Goal: Task Accomplishment & Management: Complete application form

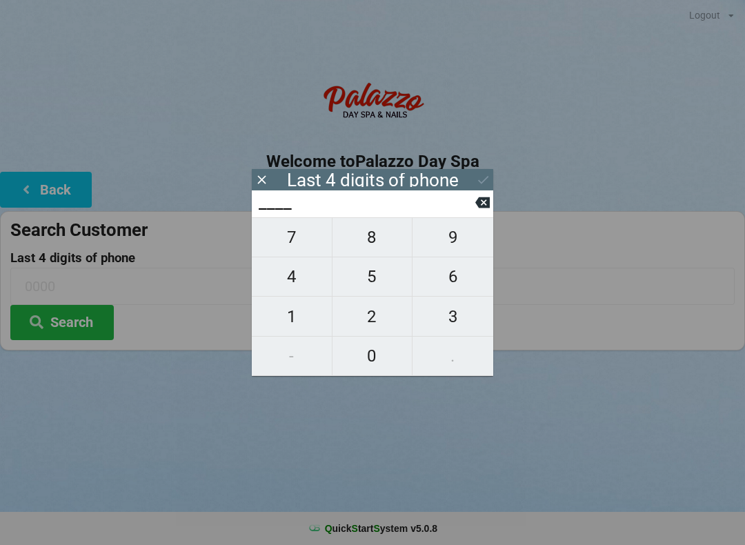
click at [370, 319] on span "2" at bounding box center [372, 316] width 80 height 29
type input "2___"
click at [299, 320] on span "1" at bounding box center [292, 316] width 80 height 29
type input "21__"
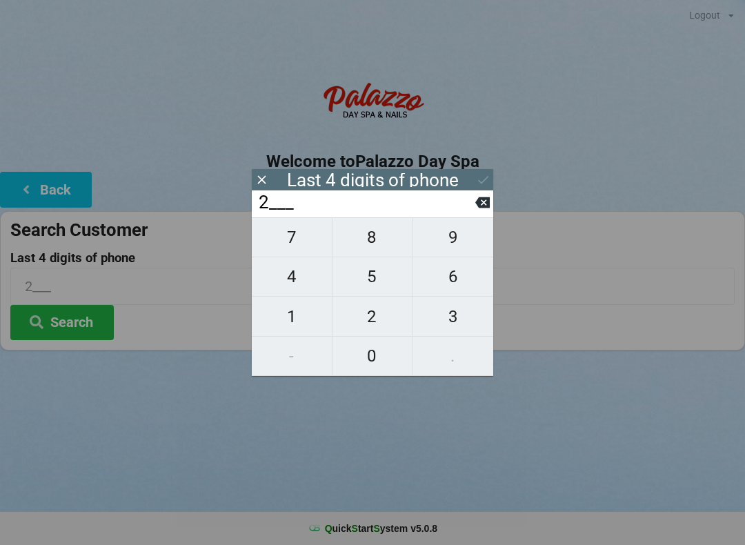
type input "21__"
click at [292, 239] on span "7" at bounding box center [292, 237] width 80 height 29
type input "217_"
click at [355, 246] on span "8" at bounding box center [372, 237] width 80 height 29
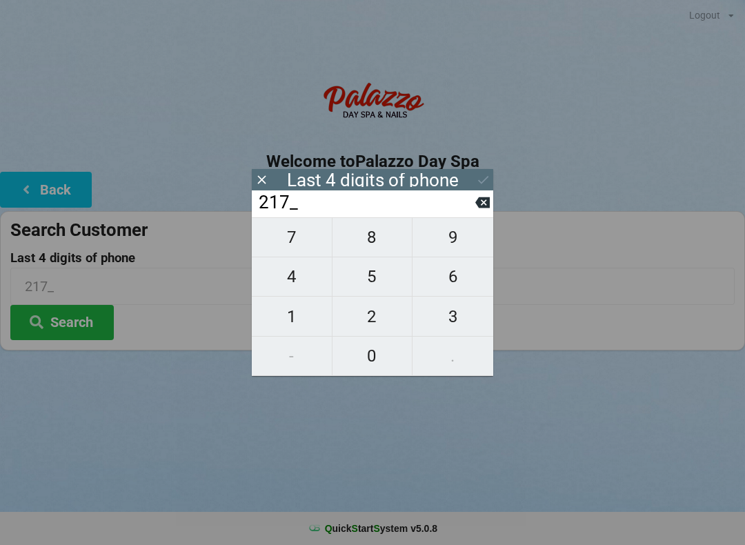
type input "2178"
click at [482, 176] on icon at bounding box center [483, 179] width 14 height 14
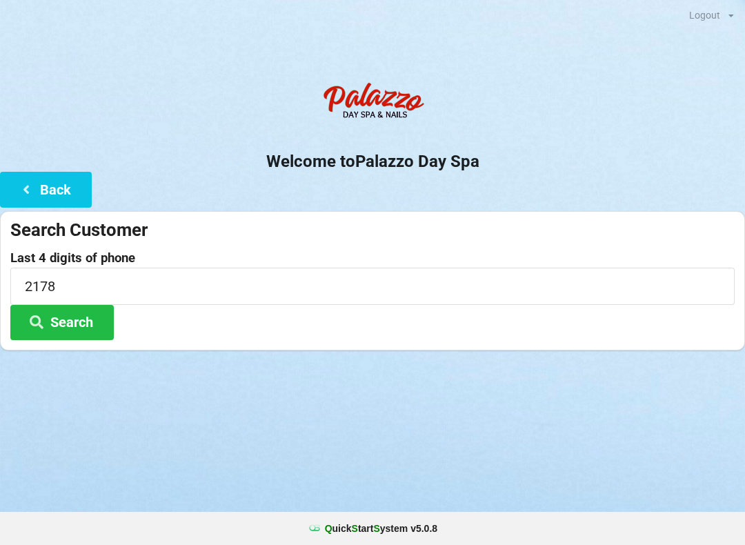
click at [92, 327] on button "Search" at bounding box center [61, 322] width 103 height 35
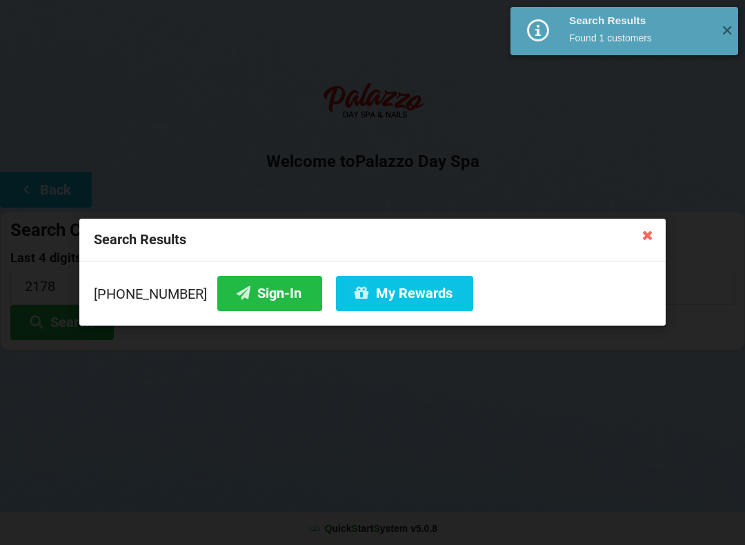
click at [263, 305] on button "Sign-In" at bounding box center [269, 293] width 105 height 35
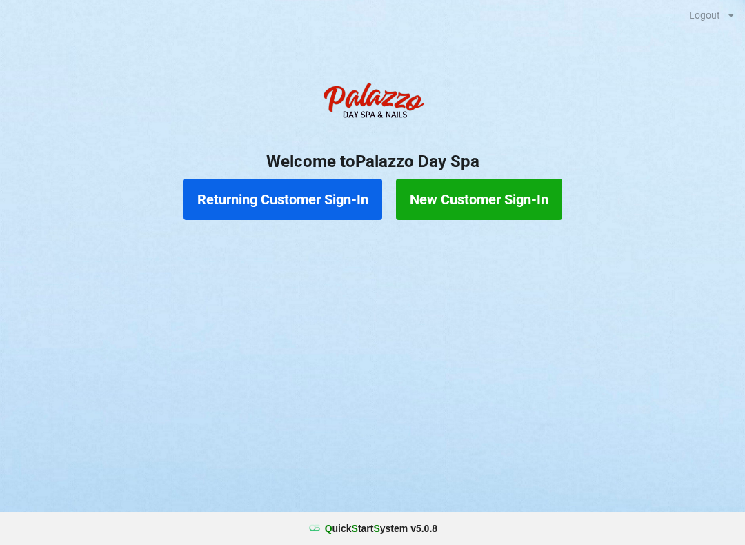
click at [310, 197] on button "Returning Customer Sign-In" at bounding box center [282, 199] width 199 height 41
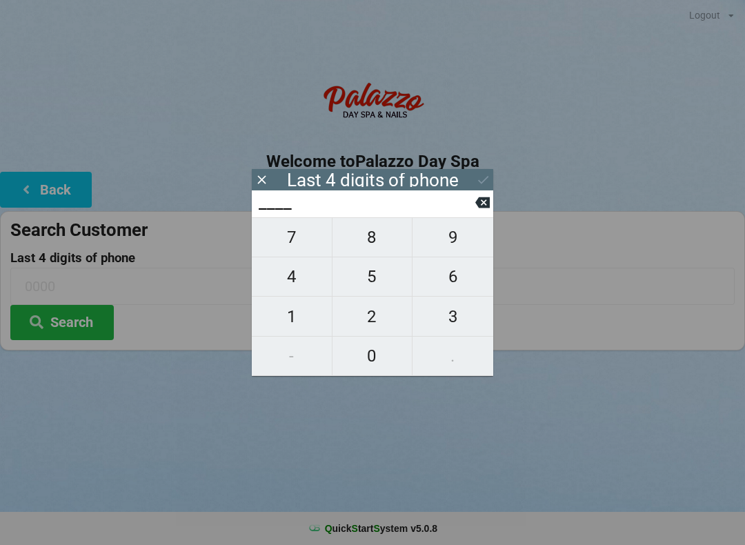
click at [301, 291] on span "4" at bounding box center [292, 276] width 80 height 29
type input "4___"
click at [303, 331] on span "1" at bounding box center [292, 316] width 80 height 29
type input "41__"
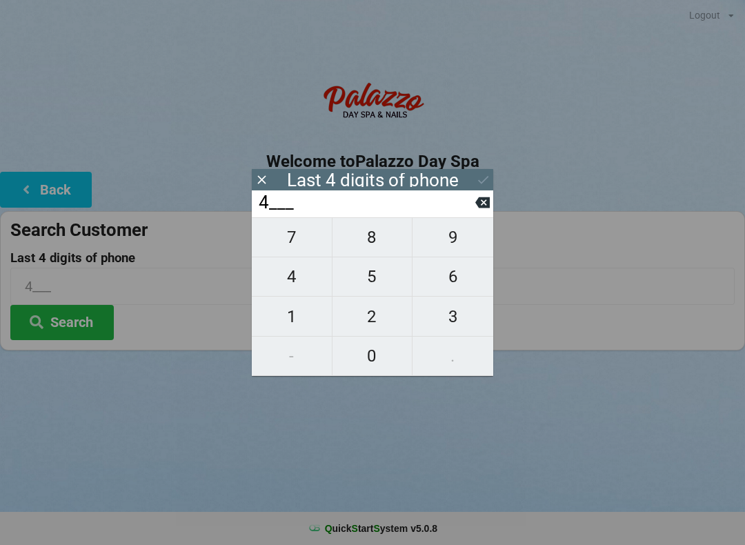
type input "41__"
click at [372, 287] on span "5" at bounding box center [372, 276] width 80 height 29
type input "415_"
click at [375, 364] on span "0" at bounding box center [372, 355] width 80 height 29
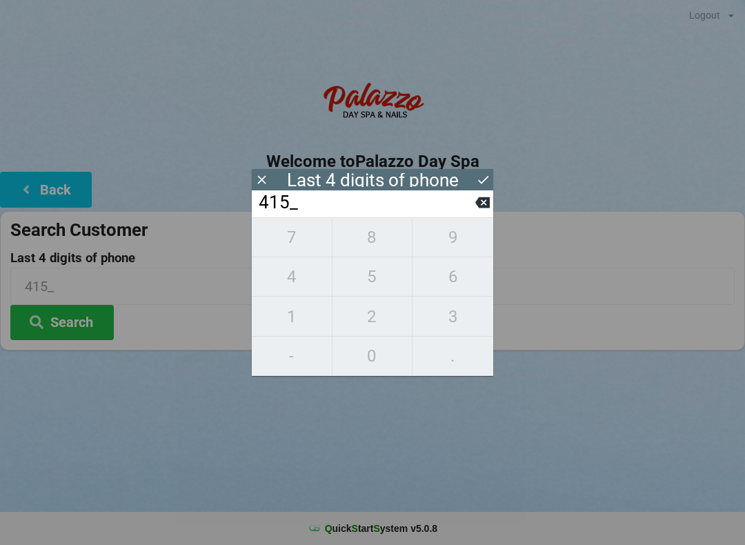
type input "4150"
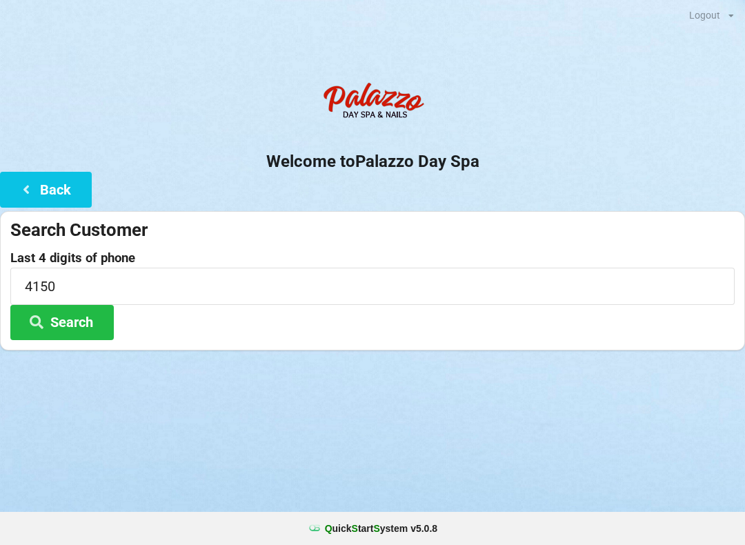
click at [616, 444] on div "Logout Logout Sign-In Welcome to Palazzo Day Spa Back Search Customer Last 4 di…" at bounding box center [372, 272] width 745 height 545
click at [100, 274] on input "4150" at bounding box center [372, 286] width 724 height 37
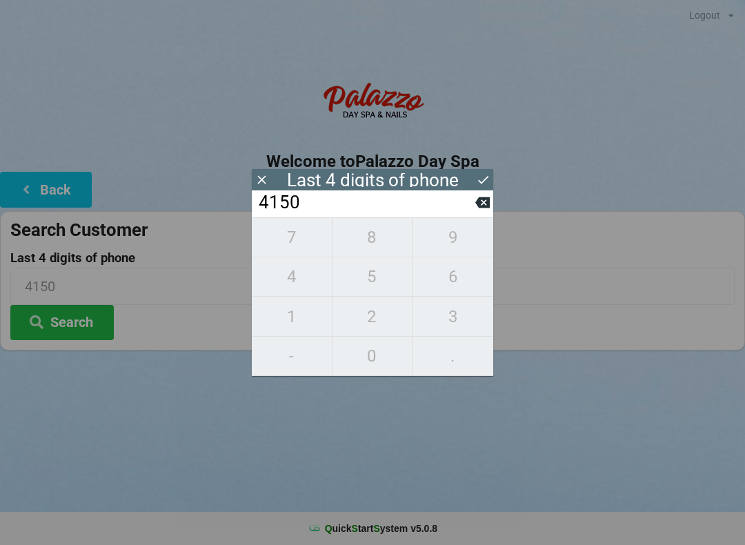
click at [469, 214] on input "4150" at bounding box center [366, 203] width 218 height 22
click at [473, 214] on input "4150" at bounding box center [366, 203] width 218 height 22
click at [474, 214] on input "4150" at bounding box center [366, 203] width 218 height 22
click at [475, 210] on icon at bounding box center [482, 202] width 14 height 14
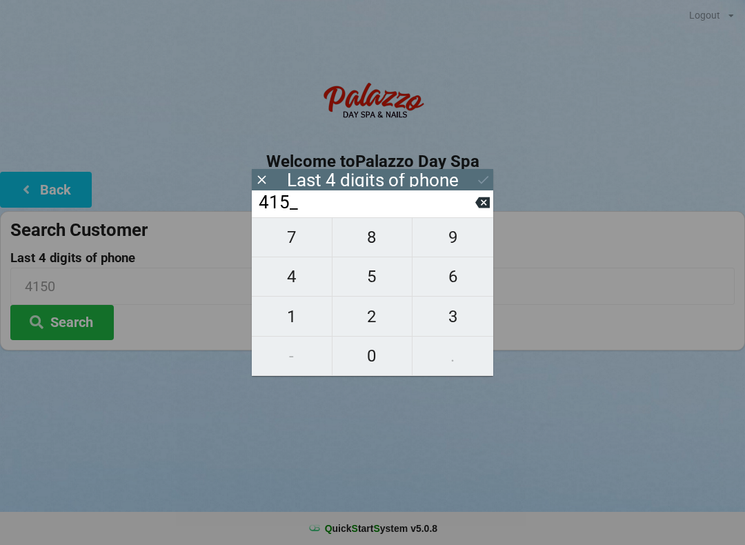
click at [482, 209] on icon at bounding box center [482, 202] width 14 height 14
click at [480, 208] on icon at bounding box center [482, 202] width 14 height 11
click at [476, 212] on button at bounding box center [482, 202] width 14 height 19
type input "____"
click at [470, 212] on input "____" at bounding box center [366, 203] width 218 height 22
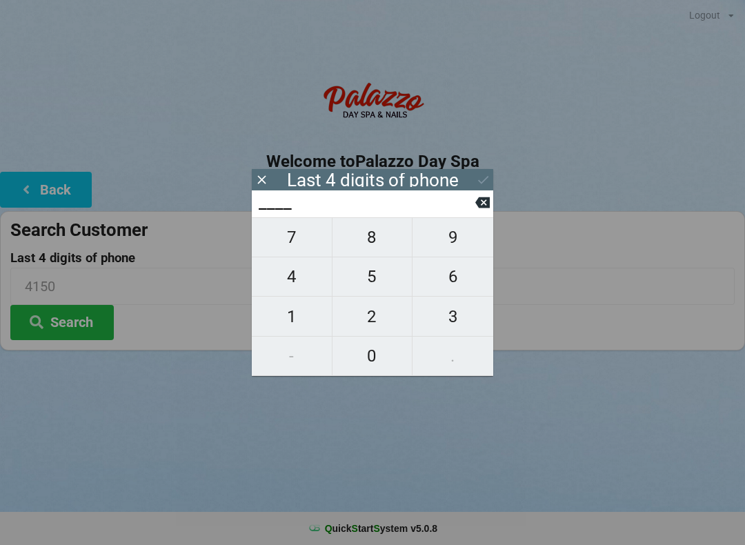
click at [468, 212] on input "____" at bounding box center [366, 203] width 218 height 22
click at [366, 356] on span "0" at bounding box center [372, 355] width 80 height 29
type input "0___"
click at [281, 307] on span "1" at bounding box center [292, 316] width 80 height 29
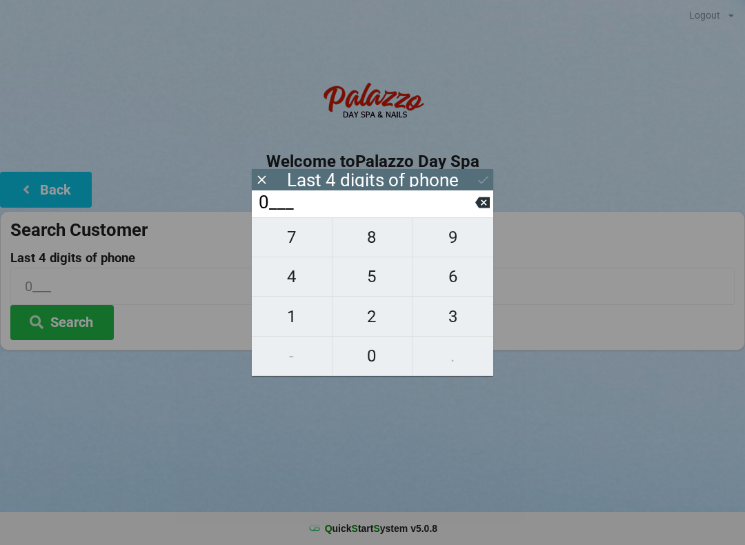
type input "01__"
click at [282, 306] on span "1" at bounding box center [292, 316] width 80 height 29
type input "011_"
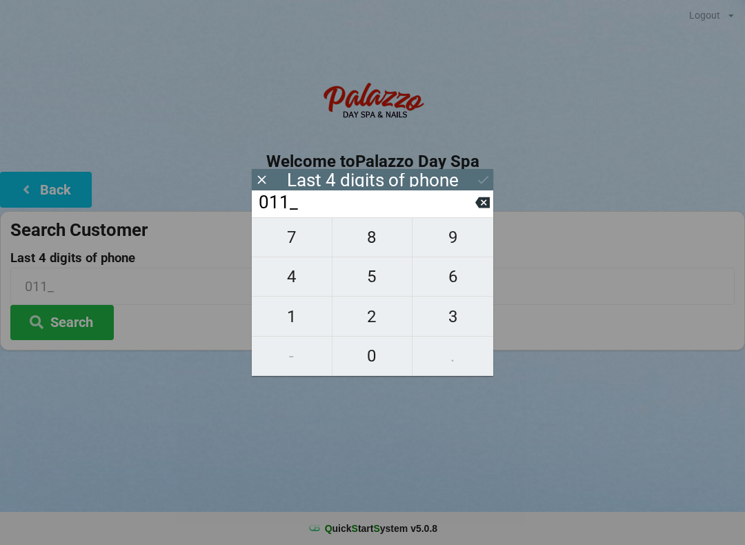
click at [361, 246] on span "8" at bounding box center [372, 237] width 80 height 29
type input "0118"
click at [470, 185] on div "Last 4 digits of phone" at bounding box center [372, 179] width 241 height 21
click at [476, 175] on icon at bounding box center [483, 179] width 14 height 14
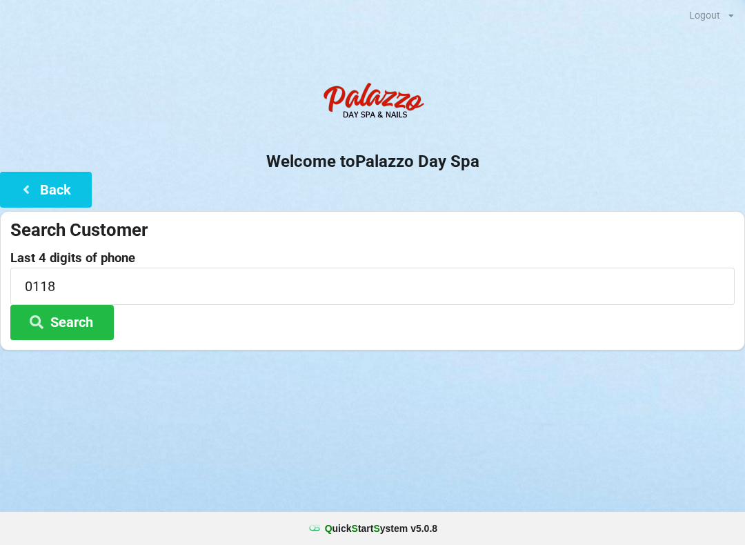
click at [85, 319] on button "Search" at bounding box center [61, 322] width 103 height 35
click at [63, 183] on button "Back" at bounding box center [46, 189] width 92 height 35
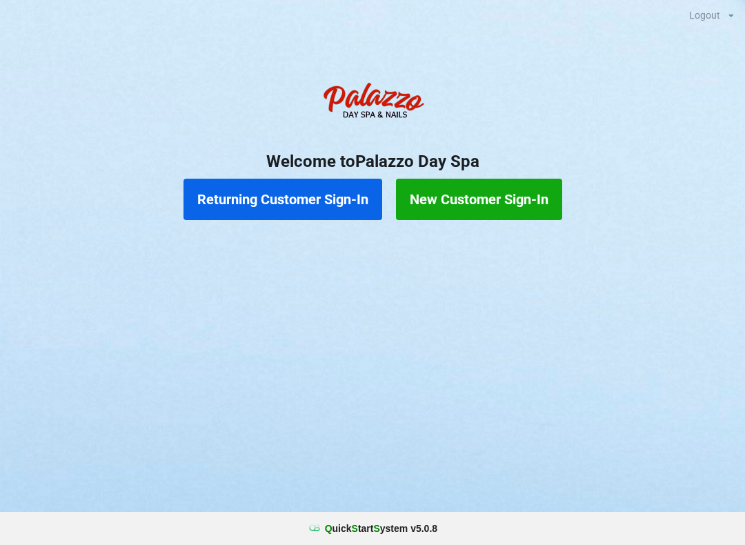
click at [495, 204] on button "New Customer Sign-In" at bounding box center [479, 199] width 166 height 41
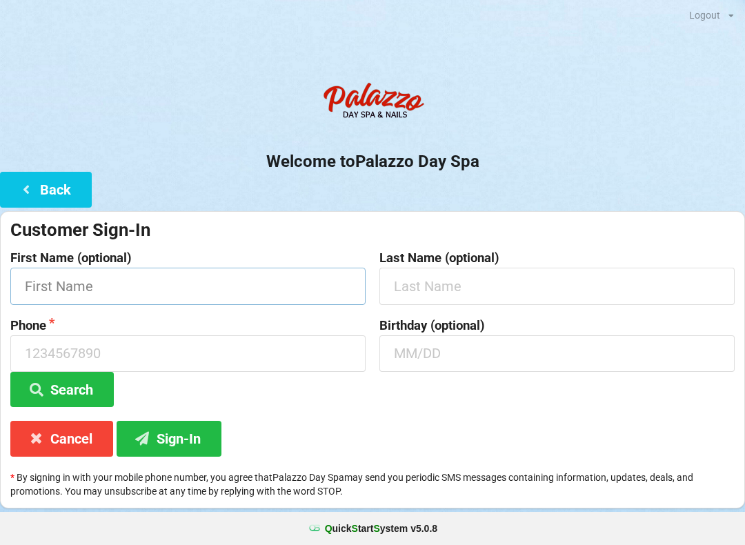
click at [188, 269] on input "text" at bounding box center [187, 286] width 355 height 37
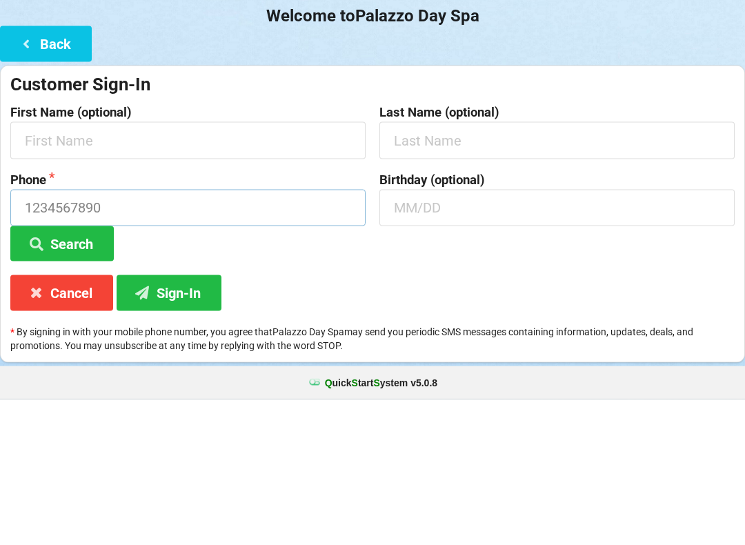
click at [225, 335] on input at bounding box center [187, 353] width 355 height 37
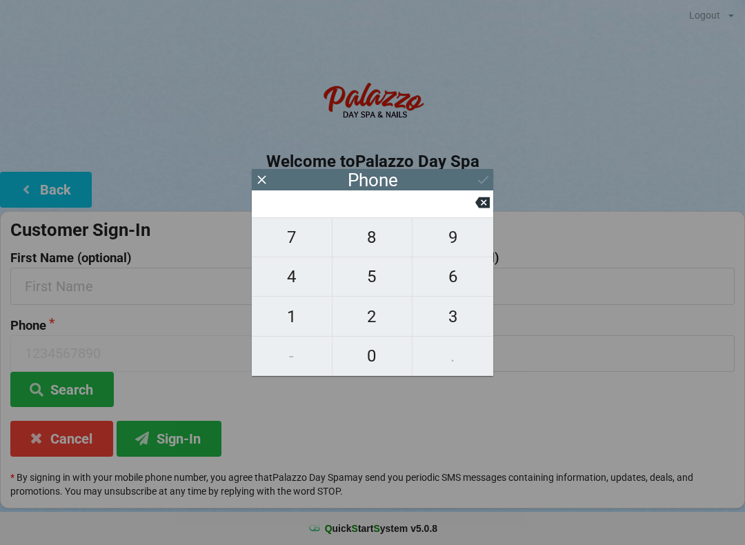
click at [383, 349] on span "0" at bounding box center [372, 355] width 80 height 29
type input "0"
click at [470, 200] on input "0" at bounding box center [366, 203] width 218 height 22
click at [481, 206] on icon at bounding box center [482, 202] width 14 height 11
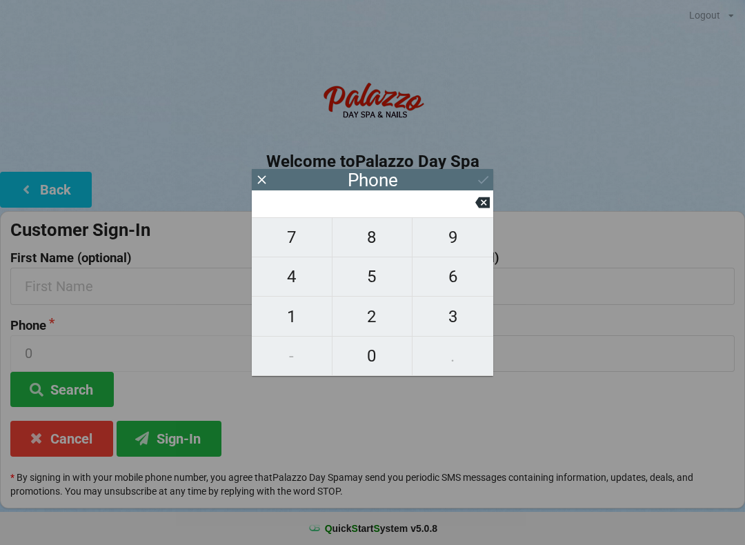
click at [297, 276] on span "4" at bounding box center [292, 276] width 80 height 29
type input "4"
click at [348, 350] on span "0" at bounding box center [372, 355] width 80 height 29
type input "40"
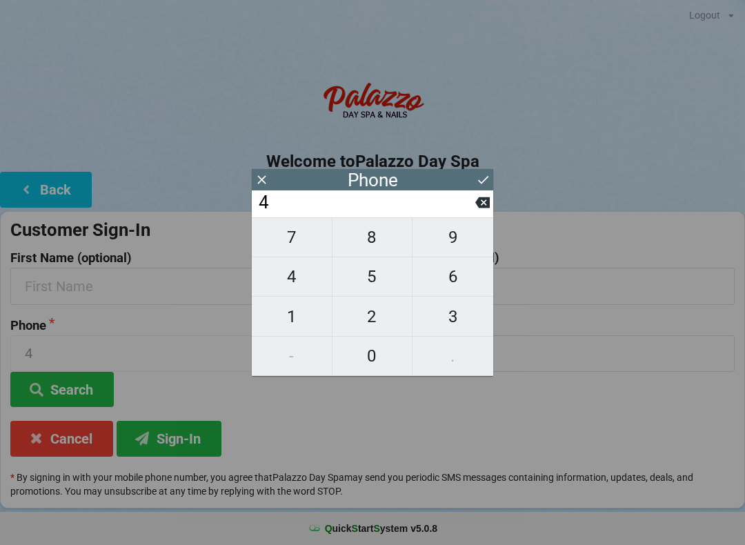
type input "40"
click at [301, 317] on span "1" at bounding box center [292, 316] width 80 height 29
type input "401"
click at [291, 271] on span "4" at bounding box center [292, 276] width 80 height 29
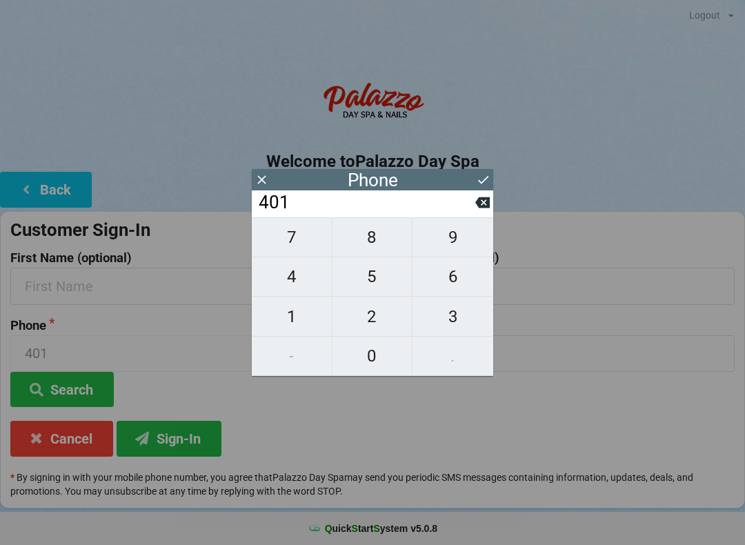
type input "4014"
click at [487, 201] on icon at bounding box center [482, 202] width 14 height 14
click at [479, 203] on icon at bounding box center [482, 202] width 14 height 11
type input "40"
click at [299, 243] on span "7" at bounding box center [292, 237] width 80 height 29
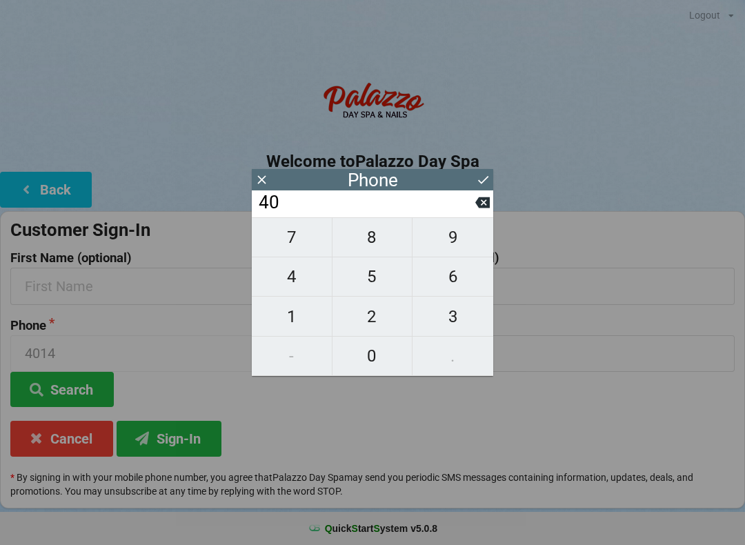
type input "407"
click at [292, 285] on span "4" at bounding box center [292, 276] width 80 height 29
type input "4074"
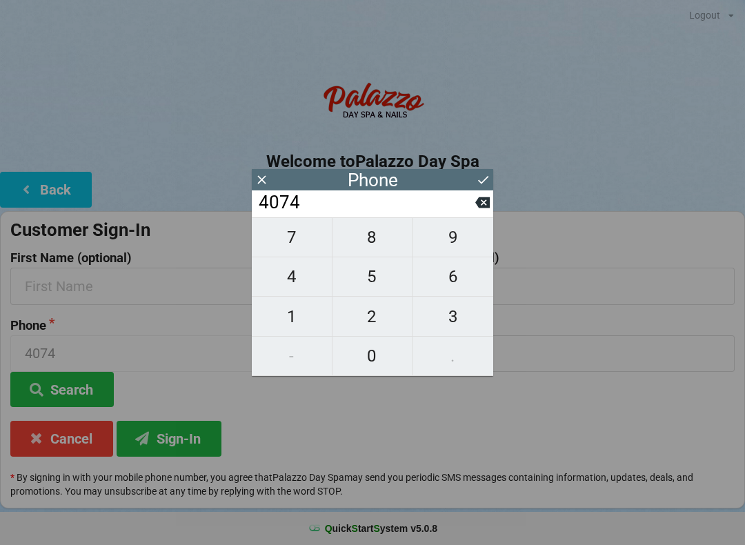
click at [353, 354] on span "0" at bounding box center [372, 355] width 80 height 29
type input "40740"
click at [361, 275] on span "5" at bounding box center [372, 276] width 80 height 29
type input "407405"
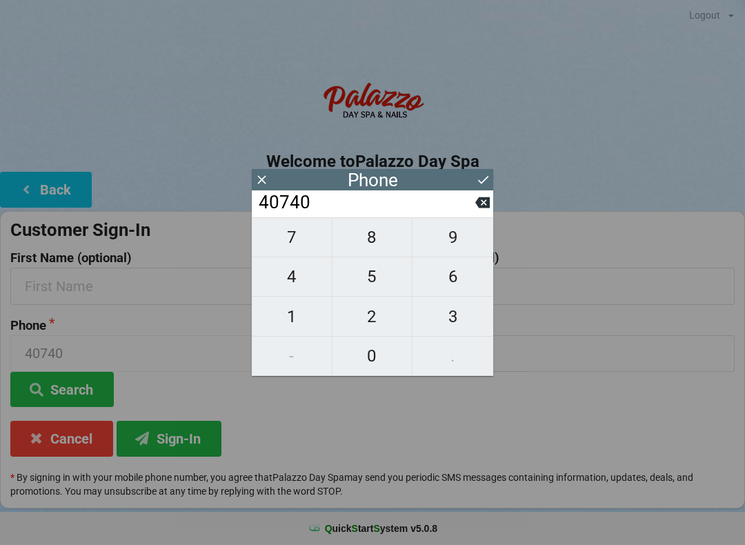
type input "407405"
click at [371, 351] on span "0" at bounding box center [372, 355] width 80 height 29
type input "4074050"
click at [288, 313] on span "1" at bounding box center [292, 316] width 80 height 29
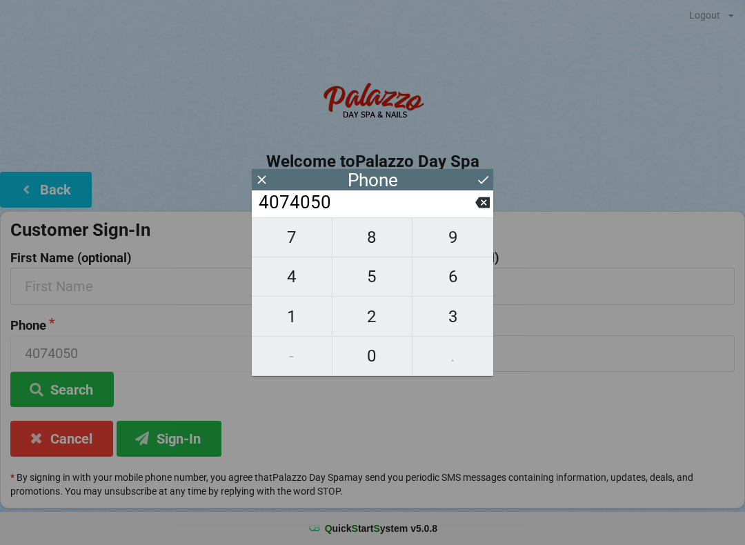
type input "40740501"
click at [288, 315] on span "1" at bounding box center [292, 316] width 80 height 29
type input "407405011"
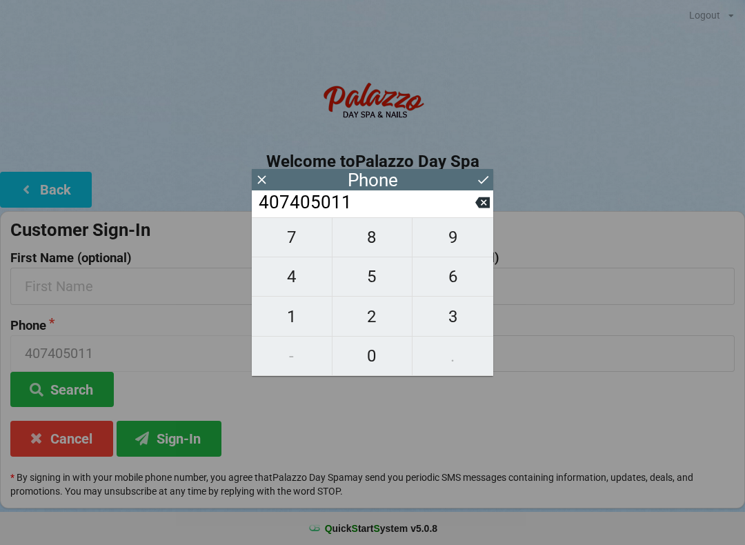
click at [365, 240] on span "8" at bounding box center [372, 237] width 80 height 29
type input "4074050118"
click at [476, 181] on icon at bounding box center [483, 179] width 14 height 14
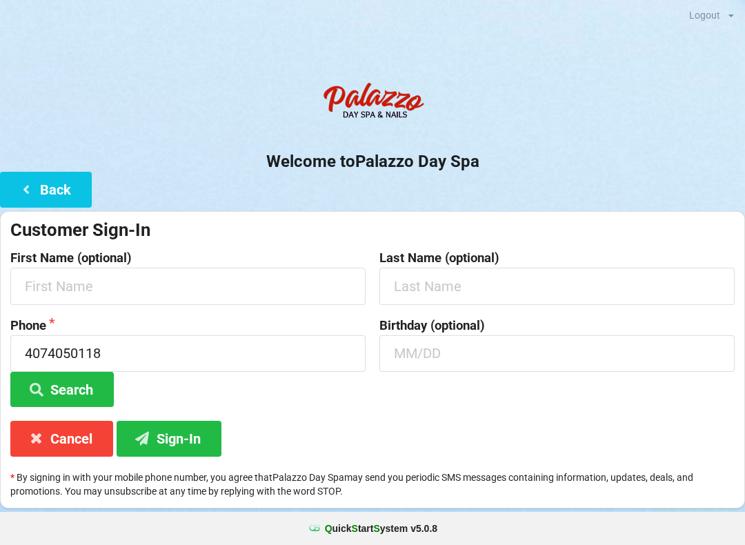
click at [184, 444] on button "Sign-In" at bounding box center [169, 438] width 105 height 35
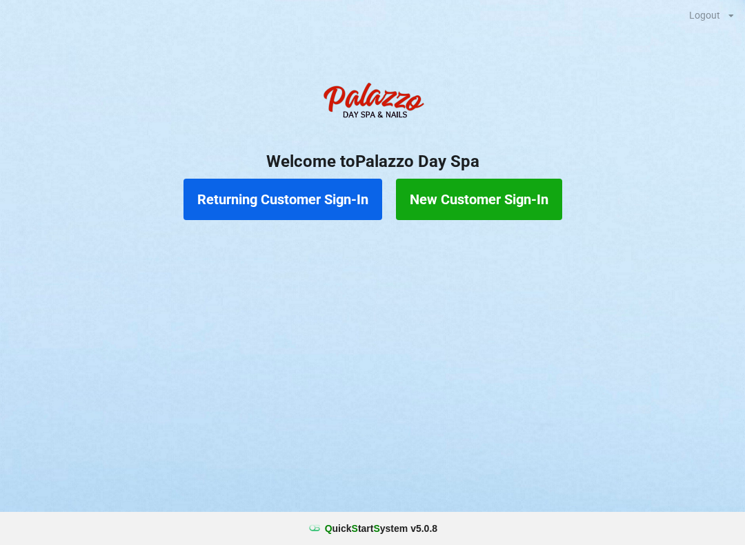
click at [314, 204] on button "Returning Customer Sign-In" at bounding box center [282, 199] width 199 height 41
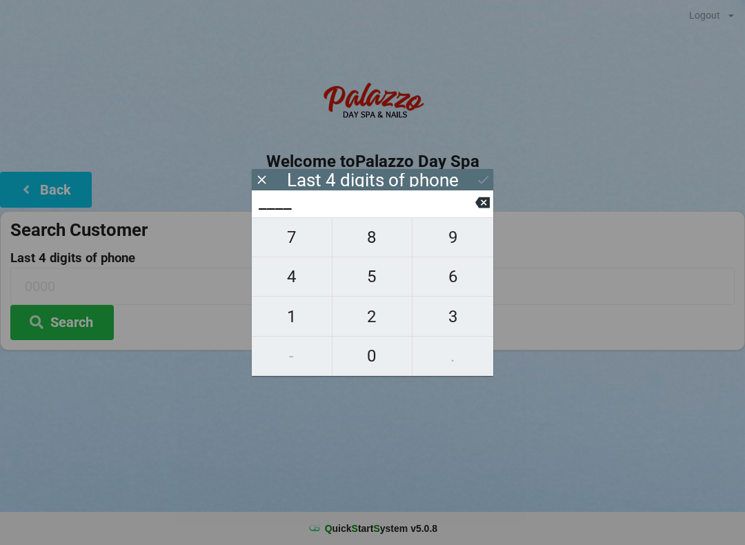
click at [297, 283] on span "4" at bounding box center [292, 276] width 80 height 29
type input "4___"
click at [380, 362] on span "0" at bounding box center [372, 355] width 80 height 29
type input "40__"
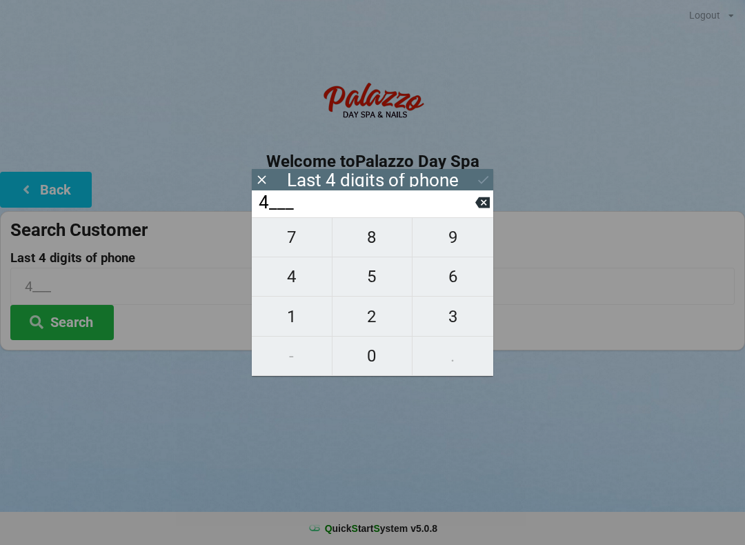
type input "40__"
click at [301, 246] on span "7" at bounding box center [292, 237] width 80 height 29
type input "407_"
click at [303, 246] on span "7" at bounding box center [292, 237] width 80 height 29
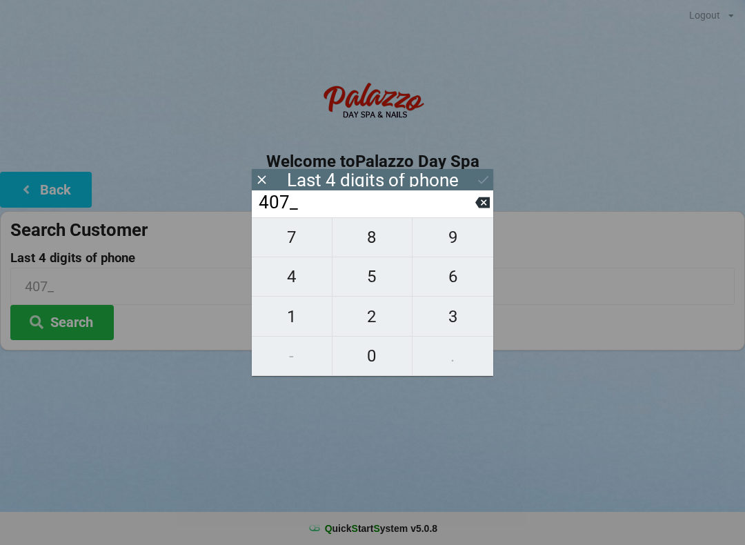
type input "4077"
click at [383, 282] on div "7 8 9 4 5 6 1 2 3 - 0 ." at bounding box center [372, 296] width 241 height 159
click at [376, 248] on div "7 8 9 4 5 6 1 2 3 - 0 ." at bounding box center [372, 296] width 241 height 159
click at [388, 247] on div "7 8 9 4 5 6 1 2 3 - 0 ." at bounding box center [372, 296] width 241 height 159
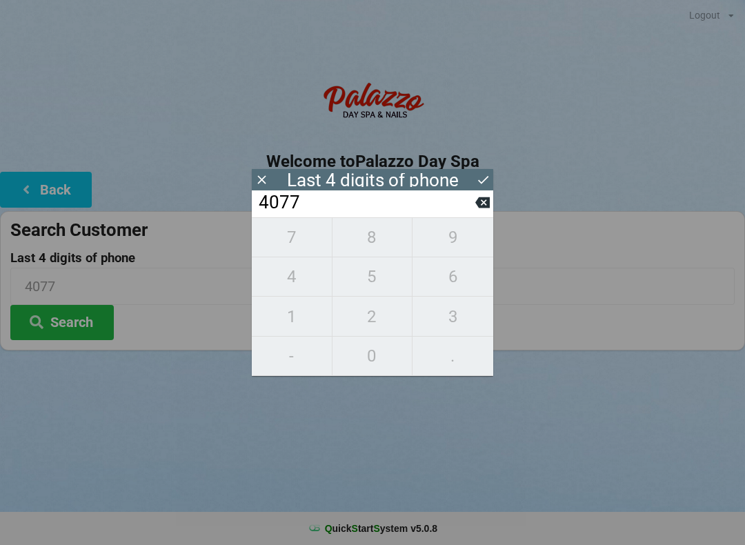
click at [394, 251] on div "7 8 9 4 5 6 1 2 3 - 0 ." at bounding box center [372, 296] width 241 height 159
click at [486, 212] on button at bounding box center [482, 202] width 14 height 19
click at [481, 210] on icon at bounding box center [482, 202] width 14 height 14
click at [471, 214] on input "40__" at bounding box center [366, 203] width 218 height 22
click at [476, 212] on button at bounding box center [482, 202] width 14 height 19
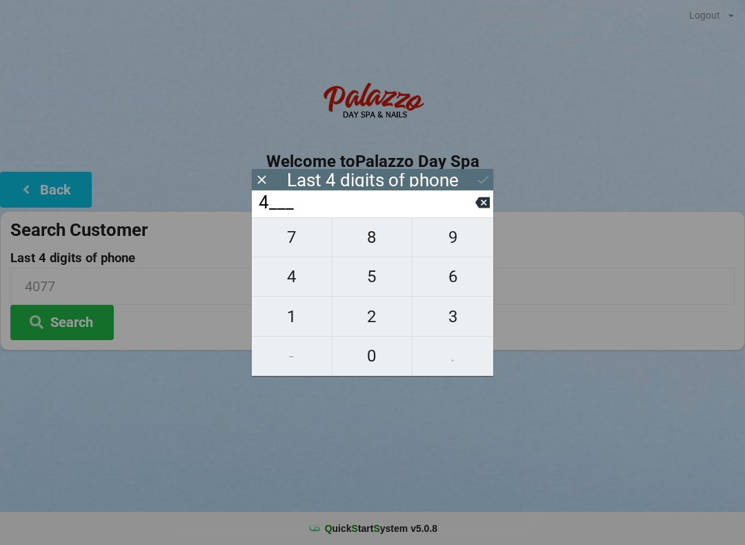
click at [474, 214] on input "4___" at bounding box center [366, 203] width 218 height 22
click at [473, 230] on span "9" at bounding box center [452, 237] width 81 height 29
type input "49__"
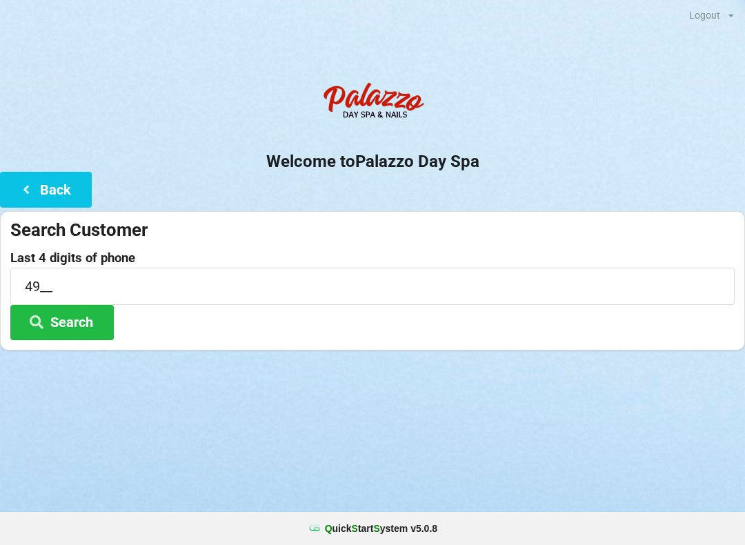
click at [493, 208] on div "Welcome to Palazzo Day Spa Back Search Customer Last 4 digits of phone 49__ Sea…" at bounding box center [372, 212] width 745 height 275
click at [54, 178] on button "Back" at bounding box center [46, 189] width 92 height 35
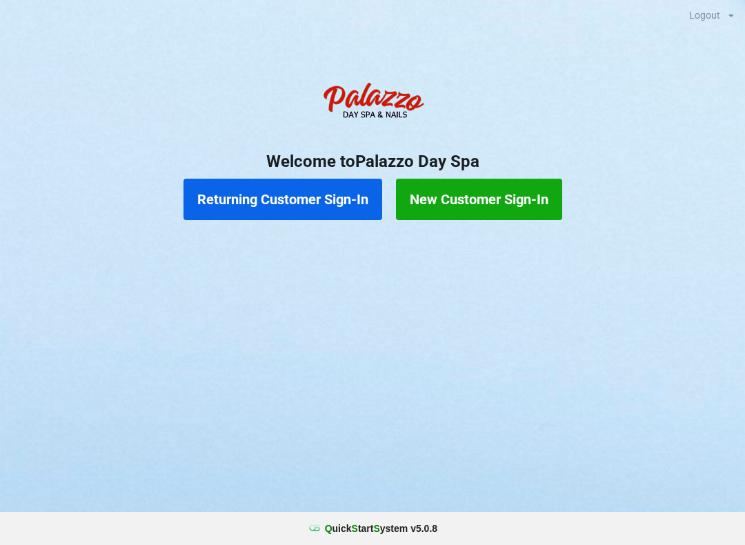
click at [268, 193] on button "Returning Customer Sign-In" at bounding box center [282, 199] width 199 height 41
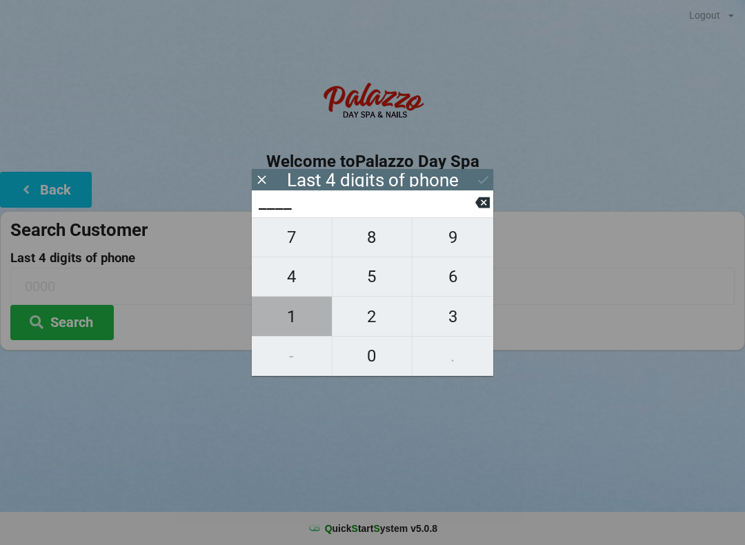
click at [298, 331] on span "1" at bounding box center [292, 316] width 80 height 29
type input "1___"
click at [470, 330] on span "3" at bounding box center [452, 316] width 81 height 29
type input "13__"
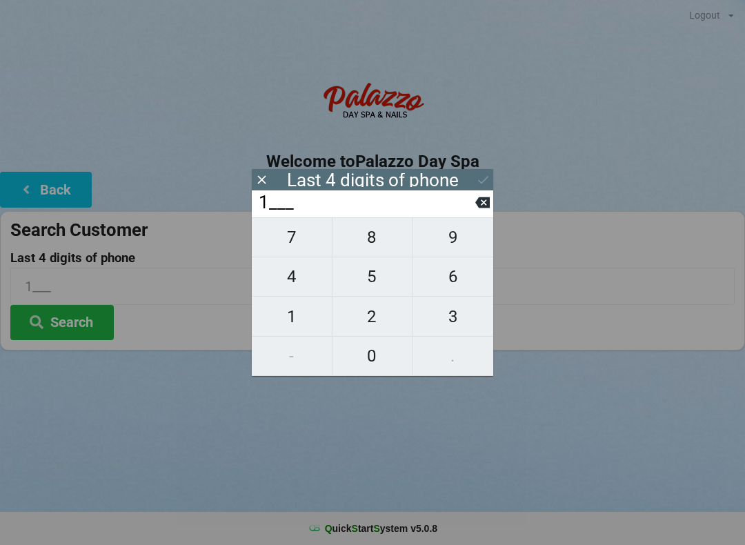
type input "13__"
click at [454, 316] on span "3" at bounding box center [452, 316] width 81 height 29
type input "133_"
click at [478, 212] on button at bounding box center [482, 202] width 14 height 19
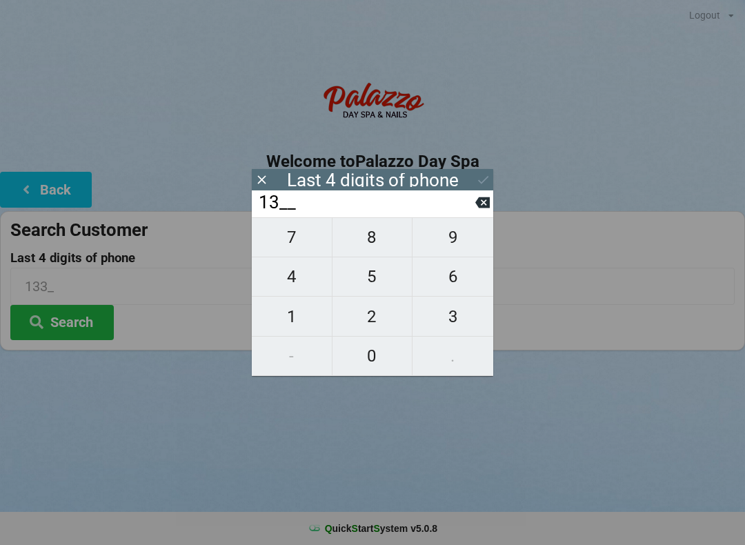
click at [465, 325] on span "3" at bounding box center [452, 316] width 81 height 29
click at [483, 210] on icon at bounding box center [482, 202] width 14 height 14
click at [486, 210] on icon at bounding box center [482, 202] width 14 height 14
click at [381, 323] on span "2" at bounding box center [372, 316] width 80 height 29
type input "12__"
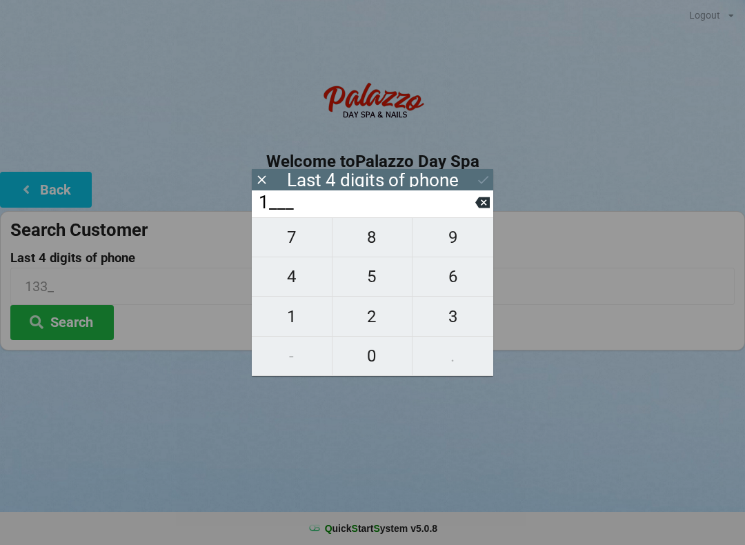
type input "12__"
click at [462, 325] on span "3" at bounding box center [452, 316] width 81 height 29
type input "123_"
click at [390, 321] on span "2" at bounding box center [372, 316] width 80 height 29
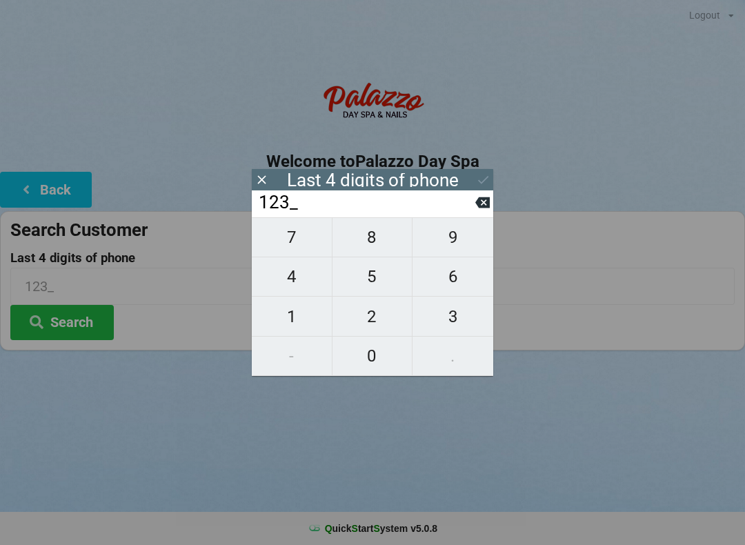
type input "1232"
click at [81, 319] on button "Search" at bounding box center [61, 322] width 103 height 35
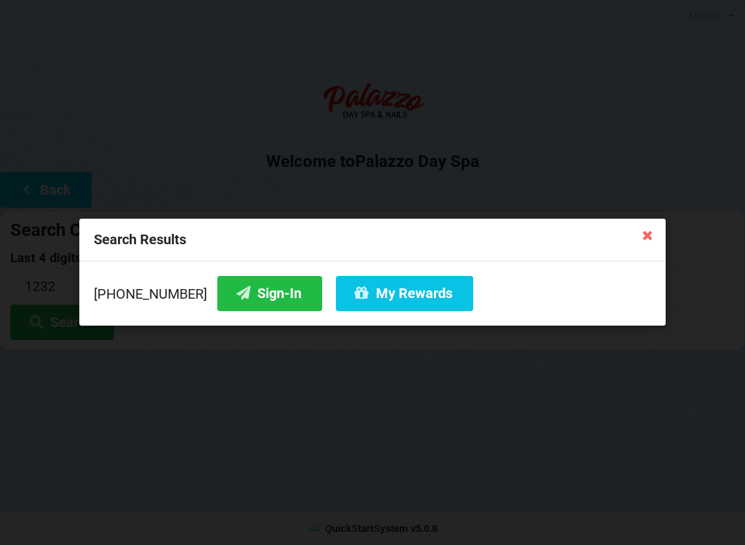
click at [657, 240] on icon at bounding box center [647, 234] width 22 height 22
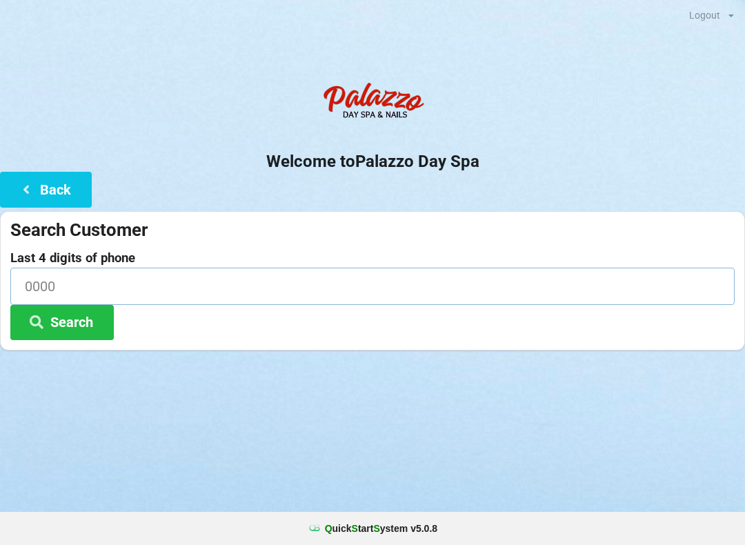
click at [105, 285] on input at bounding box center [372, 286] width 724 height 37
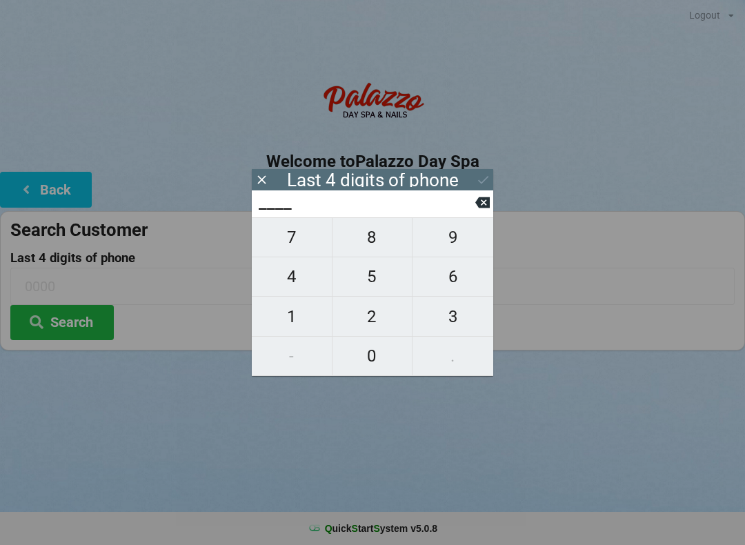
click at [311, 327] on span "1" at bounding box center [292, 316] width 80 height 29
type input "1___"
click at [295, 326] on span "1" at bounding box center [292, 316] width 80 height 29
type input "11__"
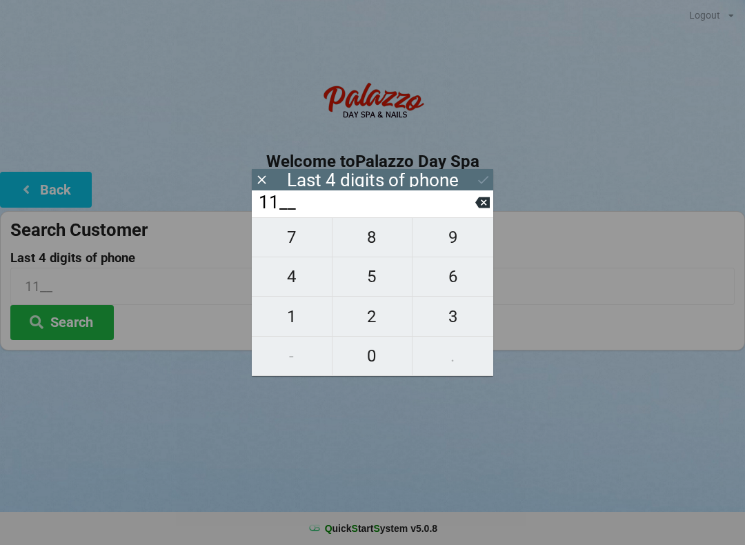
click at [479, 212] on button at bounding box center [482, 202] width 14 height 19
type input "1___"
click at [461, 321] on span "3" at bounding box center [452, 316] width 81 height 29
type input "13__"
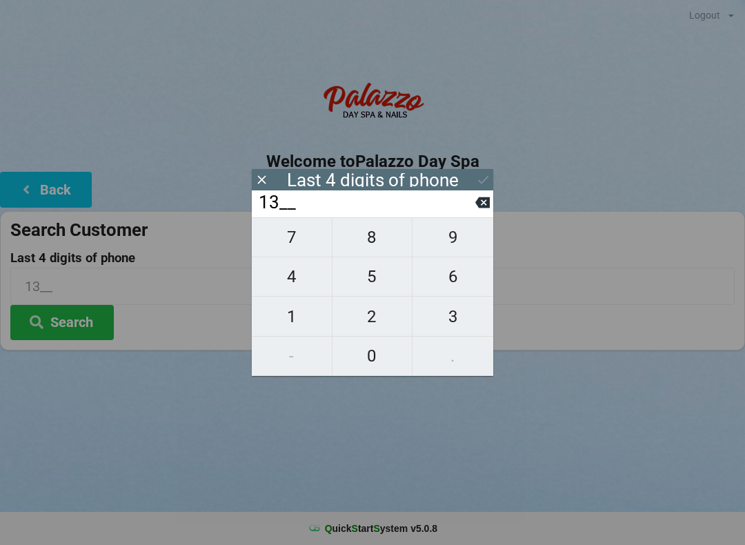
click at [372, 323] on span "2" at bounding box center [372, 316] width 80 height 29
type input "132_"
click at [466, 323] on span "3" at bounding box center [452, 316] width 81 height 29
type input "1323"
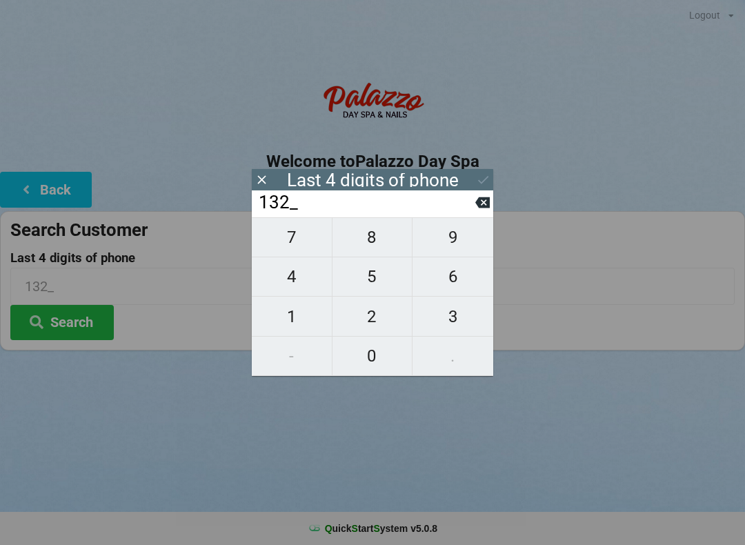
type input "1323"
click at [88, 325] on button "Search" at bounding box center [61, 322] width 103 height 35
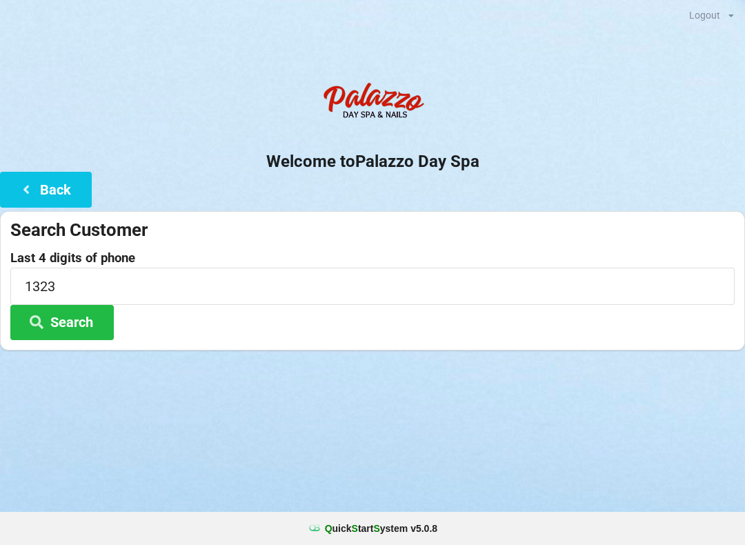
click at [61, 191] on button "Back" at bounding box center [46, 189] width 92 height 35
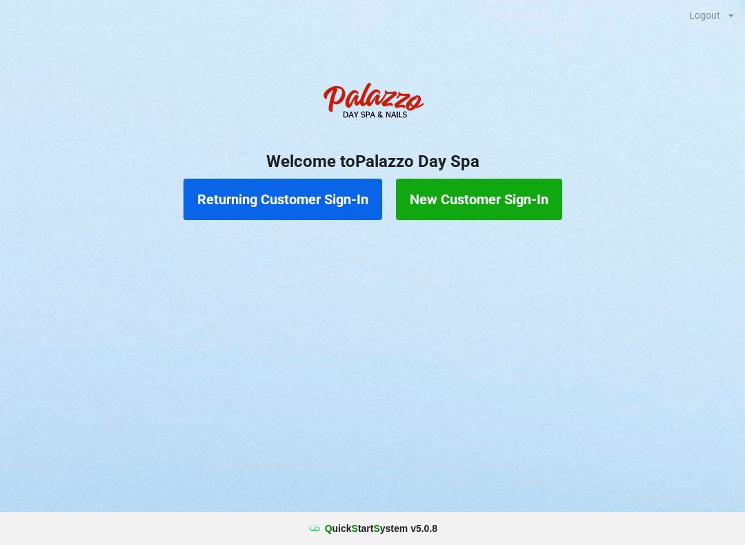
click at [292, 193] on button "Returning Customer Sign-In" at bounding box center [282, 199] width 199 height 41
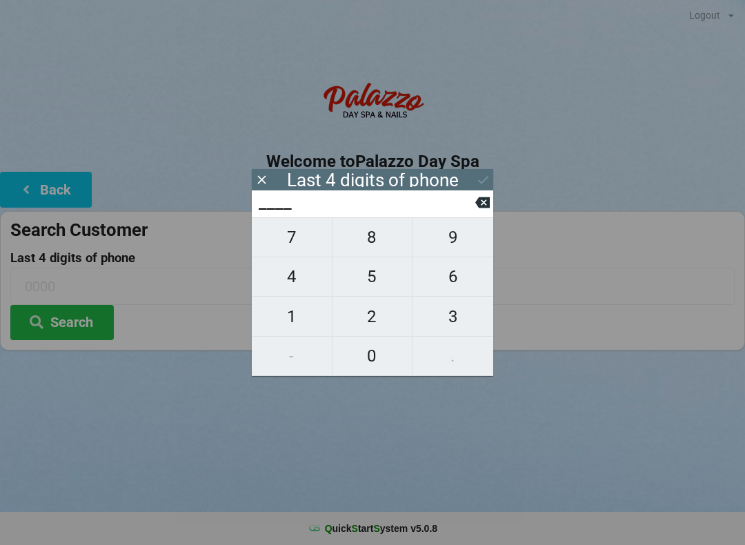
click at [297, 327] on span "1" at bounding box center [292, 316] width 80 height 29
type input "1___"
click at [383, 323] on span "2" at bounding box center [372, 316] width 80 height 29
type input "12__"
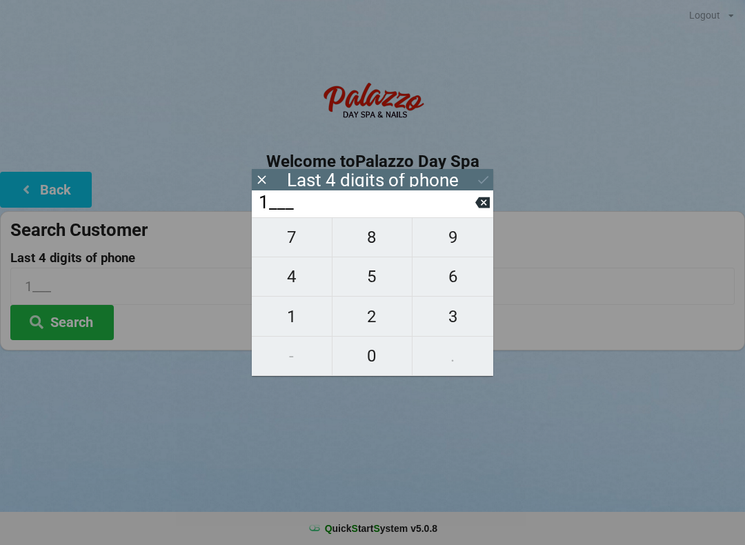
type input "12__"
click at [464, 325] on span "3" at bounding box center [452, 316] width 81 height 29
type input "123_"
click at [387, 331] on span "2" at bounding box center [372, 316] width 80 height 29
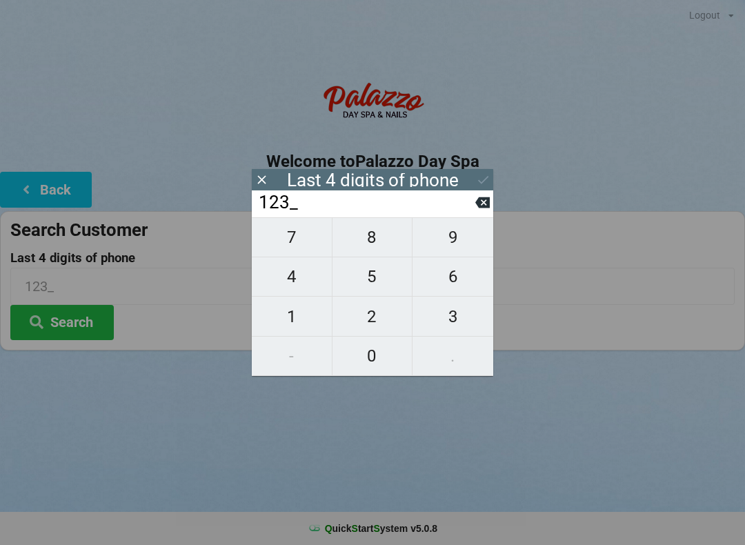
type input "1232"
click at [94, 324] on button "Search" at bounding box center [61, 322] width 103 height 35
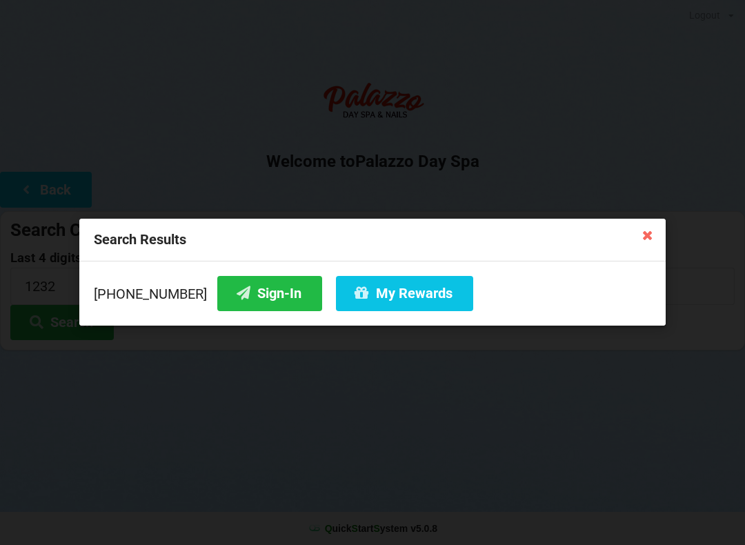
click at [656, 245] on icon at bounding box center [647, 234] width 22 height 22
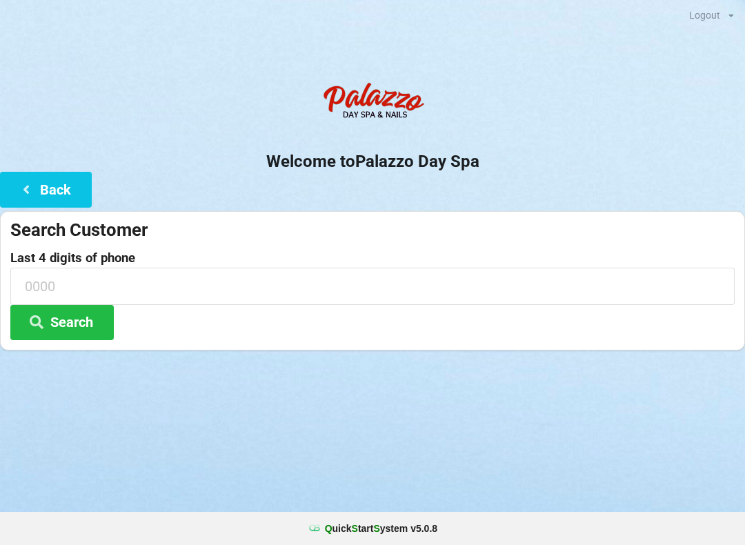
click at [90, 312] on button "Search" at bounding box center [61, 322] width 103 height 35
click at [120, 282] on input at bounding box center [372, 286] width 724 height 37
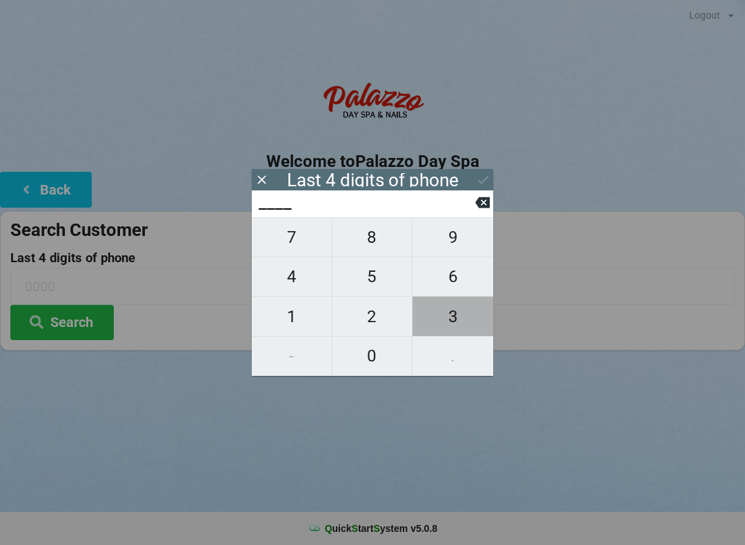
click at [456, 331] on span "3" at bounding box center [452, 316] width 81 height 29
type input "3___"
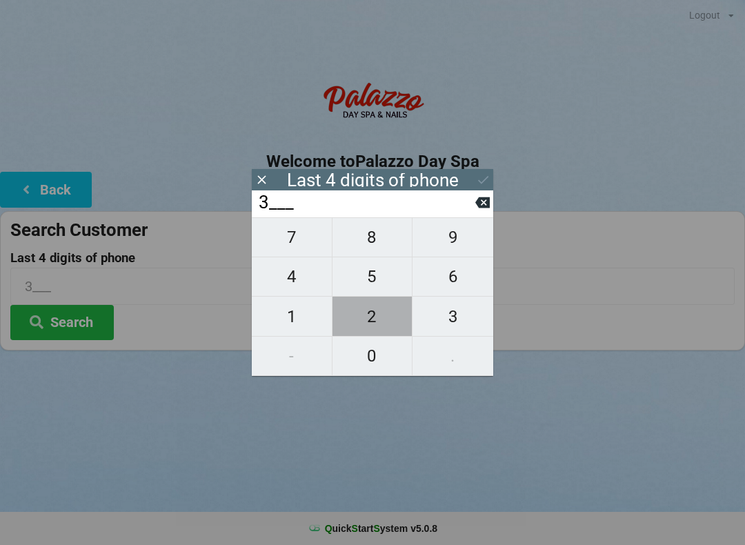
click at [387, 321] on span "2" at bounding box center [372, 316] width 80 height 29
type input "32__"
click at [295, 325] on span "1" at bounding box center [292, 316] width 80 height 29
type input "321_"
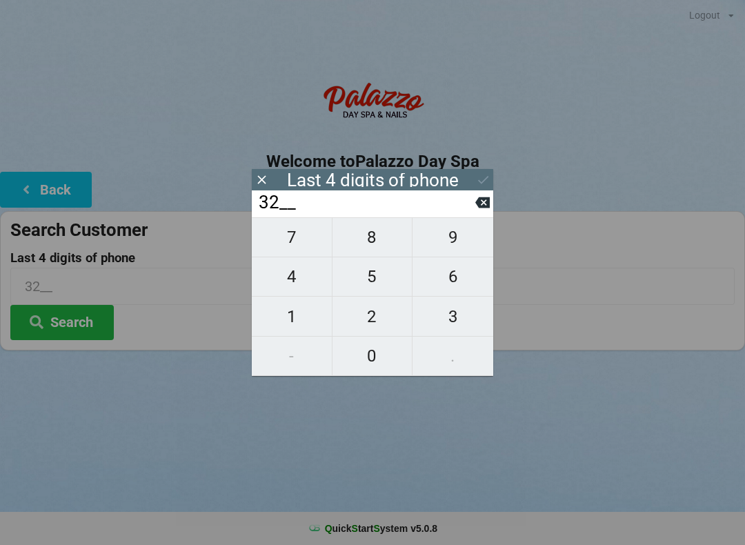
type input "321_"
click at [465, 323] on span "3" at bounding box center [452, 316] width 81 height 29
type input "3213"
click at [98, 329] on button "Search" at bounding box center [61, 322] width 103 height 35
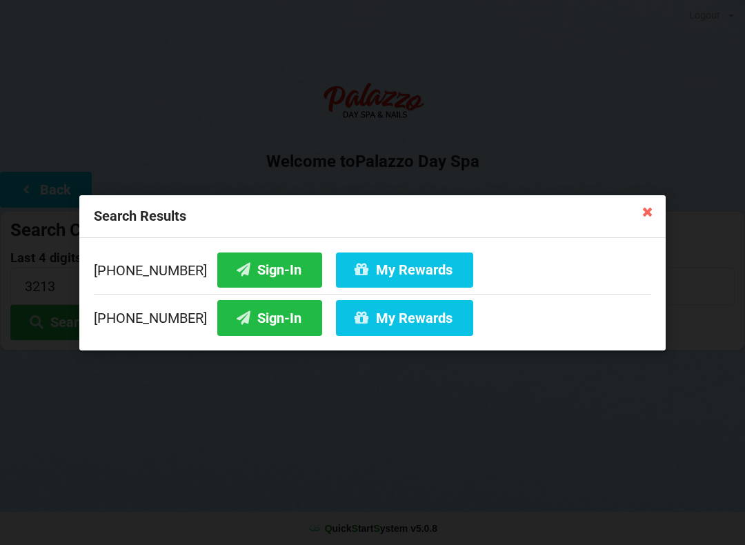
click at [285, 325] on button "Sign-In" at bounding box center [269, 317] width 105 height 35
